Goal: Information Seeking & Learning: Learn about a topic

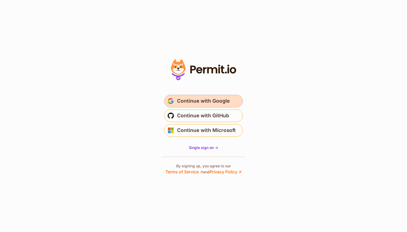
click at [202, 102] on span "Continue with Google" at bounding box center [203, 101] width 53 height 8
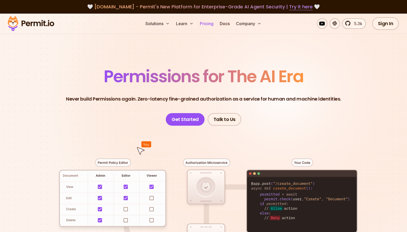
click at [204, 26] on link "Pricing" at bounding box center [207, 23] width 18 height 10
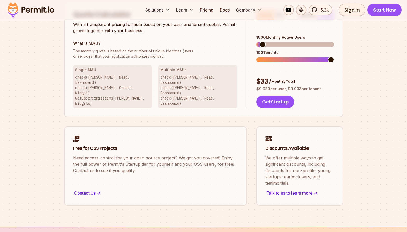
scroll to position [325, 0]
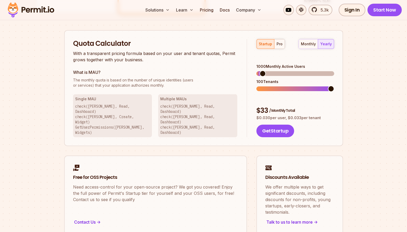
click at [303, 53] on div "startup pro monthly yearly 1000 Monthly Active Users 100 Tenants $ 33 / Monthly…" at bounding box center [290, 88] width 87 height 99
click at [127, 40] on h2 "Quota Calculator" at bounding box center [155, 43] width 165 height 9
click at [338, 115] on div "Quota Calculator With a transparent pricing formula based on your user and tena…" at bounding box center [203, 88] width 279 height 116
click at [339, 34] on div "Quota Calculator With a transparent pricing formula based on your user and tena…" at bounding box center [203, 88] width 279 height 116
